Goal: Task Accomplishment & Management: Complete application form

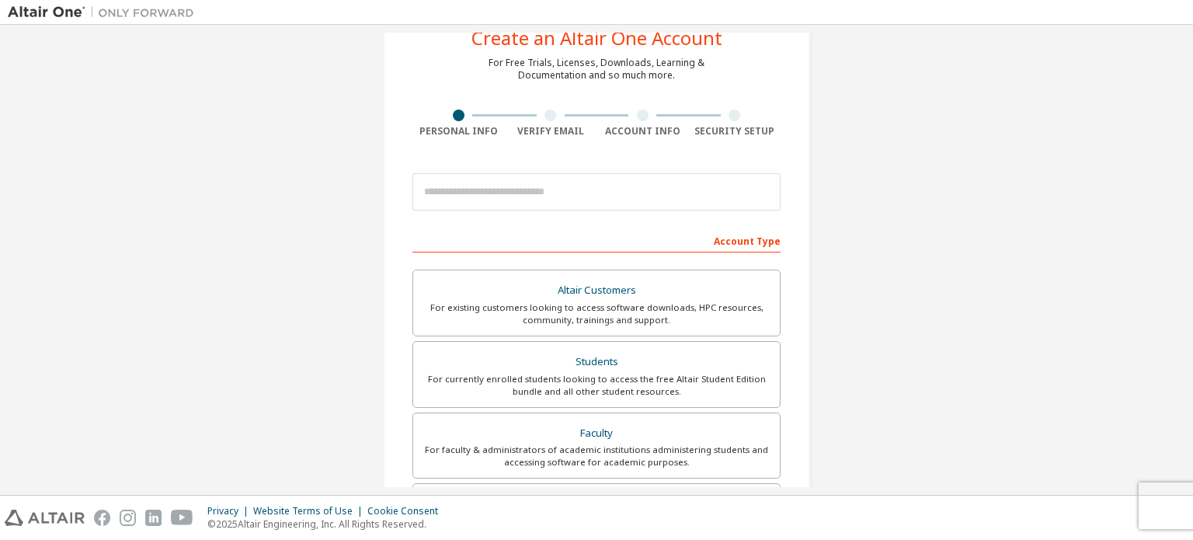
scroll to position [53, 0]
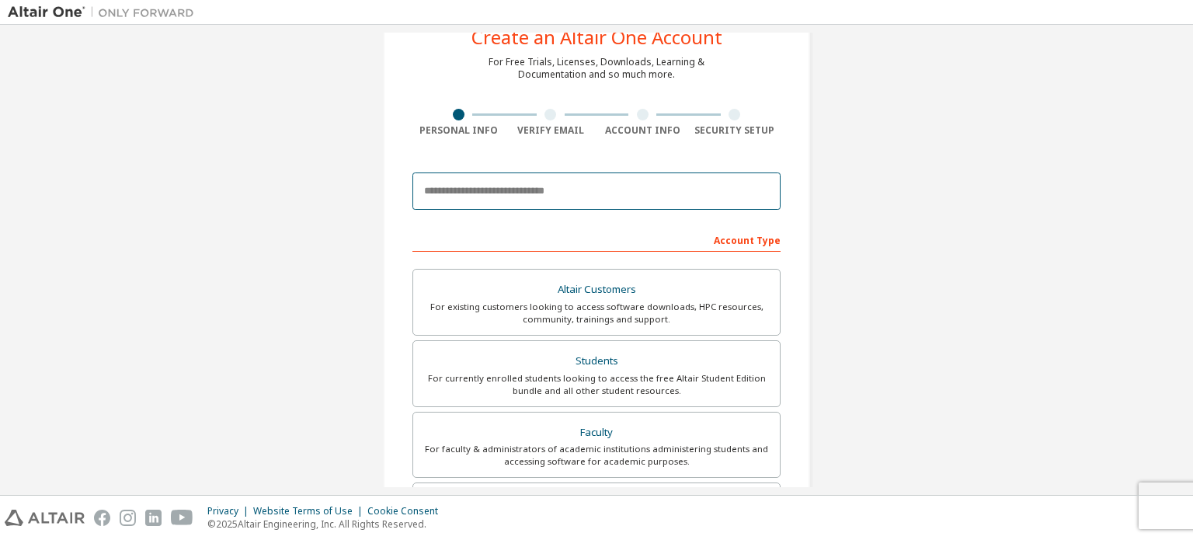
click at [572, 195] on input "email" at bounding box center [596, 190] width 368 height 37
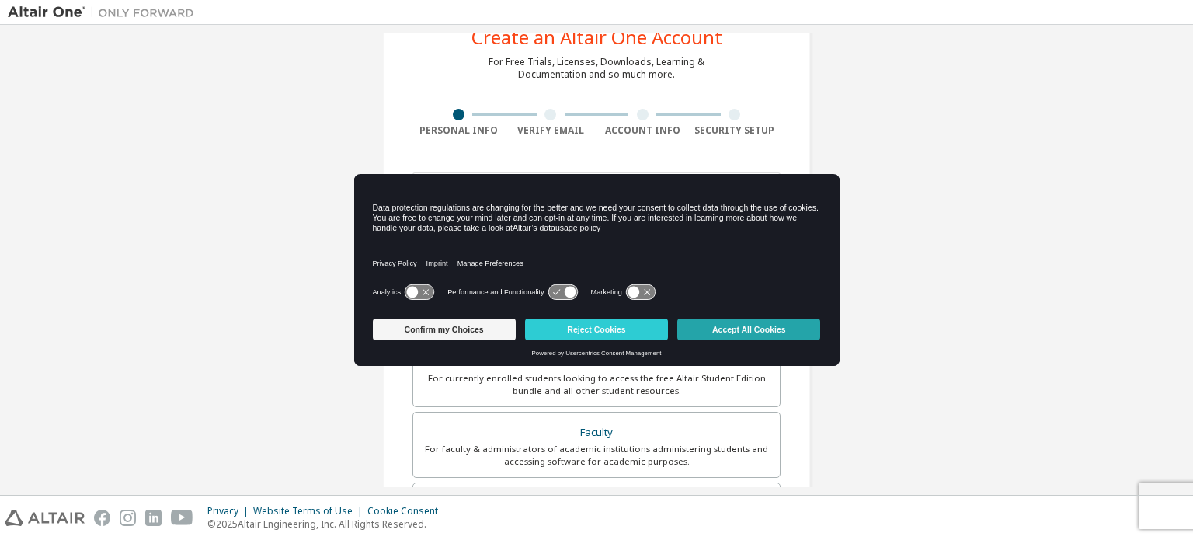
click at [726, 328] on button "Accept All Cookies" at bounding box center [748, 329] width 143 height 22
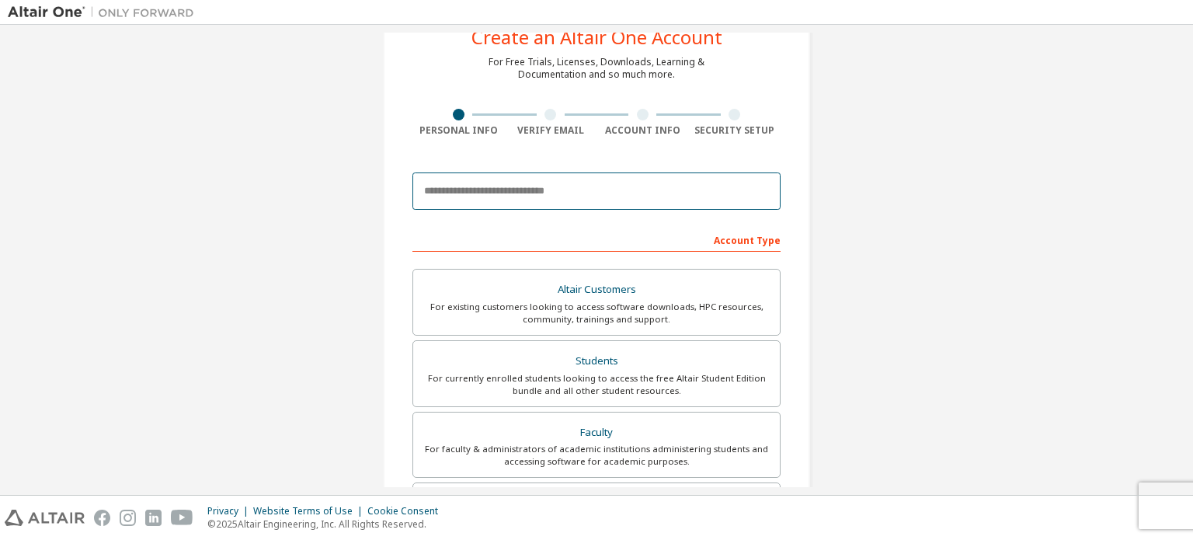
click at [582, 193] on input "email" at bounding box center [596, 190] width 368 height 37
type input "*"
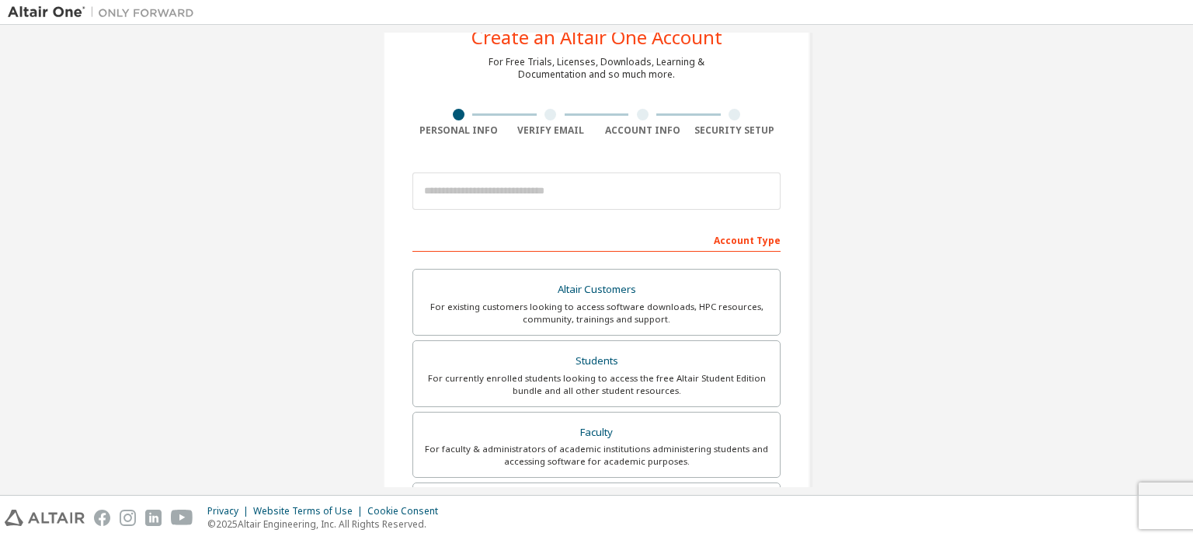
click at [395, 252] on div "Create an Altair One Account For Free Trials, Licenses, Downloads, Learning & D…" at bounding box center [596, 390] width 427 height 785
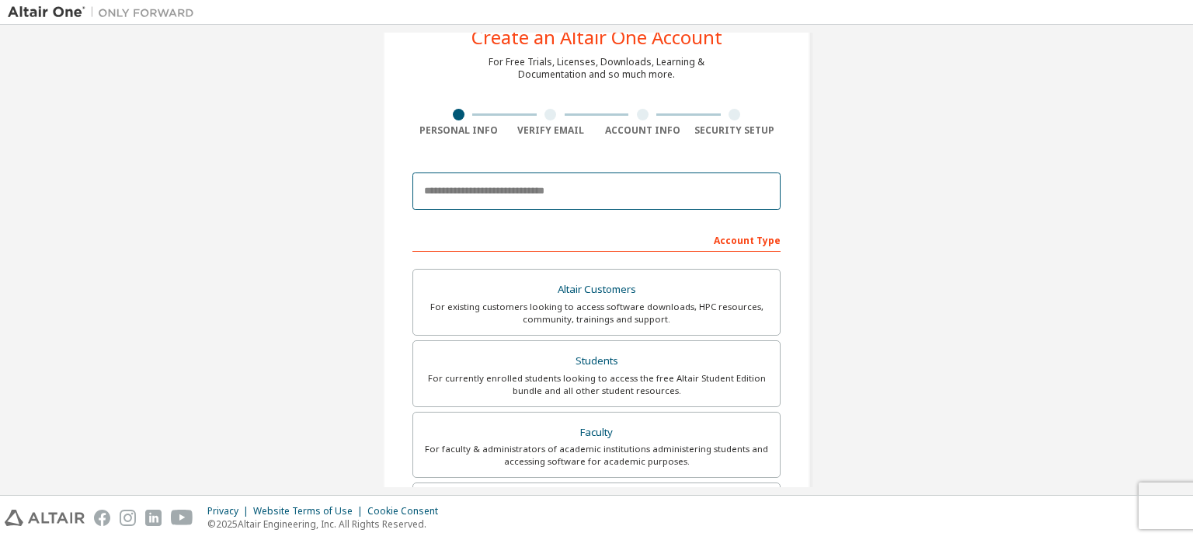
click at [503, 207] on input "email" at bounding box center [596, 190] width 368 height 37
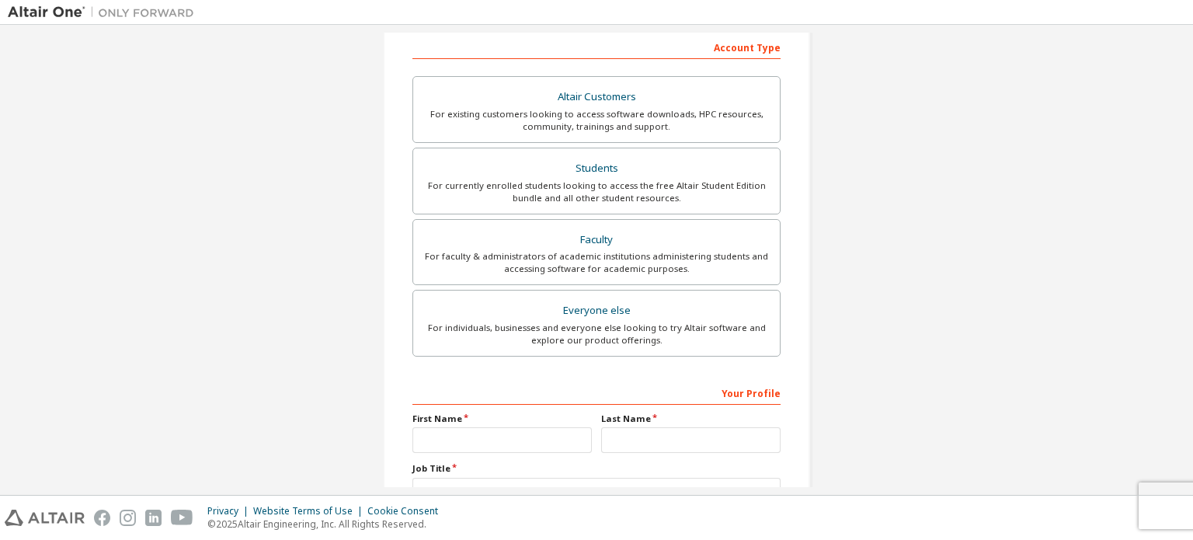
scroll to position [364, 0]
